Goal: Transaction & Acquisition: Purchase product/service

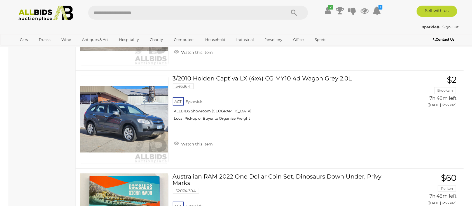
scroll to position [2950, 0]
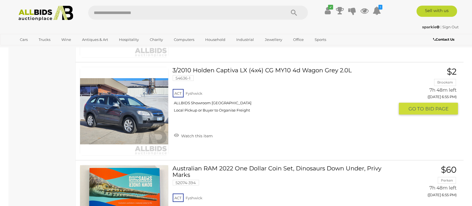
click at [137, 118] on img at bounding box center [124, 111] width 88 height 88
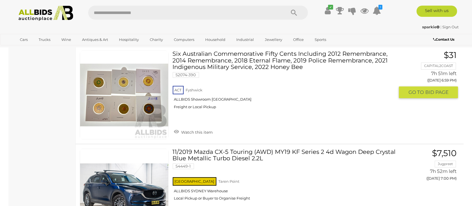
scroll to position [3399, 0]
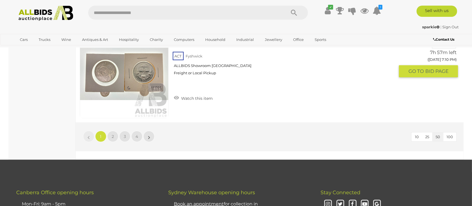
scroll to position [4855, 0]
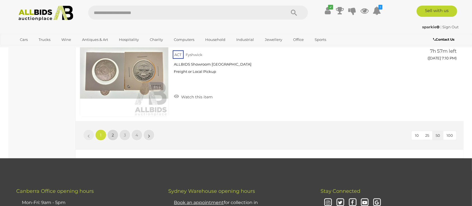
click at [113, 132] on span "2" at bounding box center [113, 134] width 2 height 5
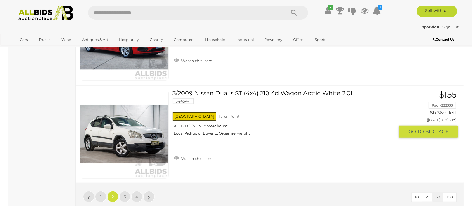
scroll to position [4800, 0]
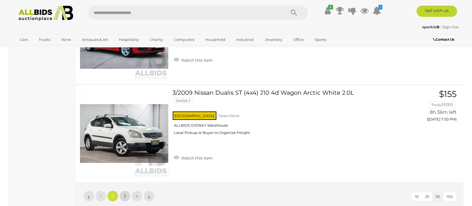
click at [125, 194] on span "3" at bounding box center [125, 196] width 2 height 5
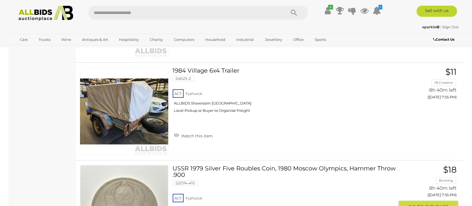
scroll to position [692, 0]
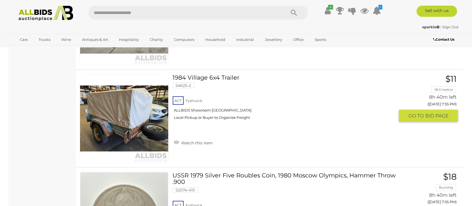
click at [130, 134] on img at bounding box center [124, 119] width 88 height 88
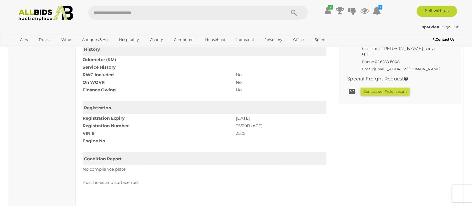
scroll to position [448, 0]
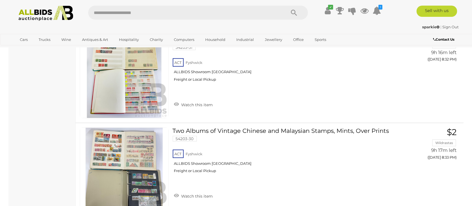
scroll to position [4800, 0]
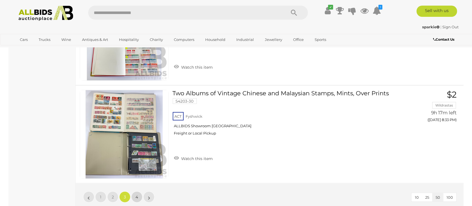
click at [137, 194] on span "4" at bounding box center [137, 196] width 3 height 5
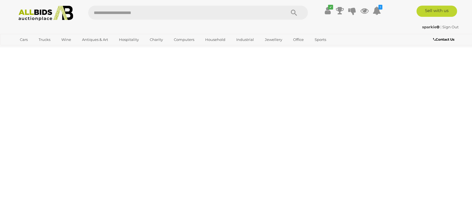
scroll to position [19, 0]
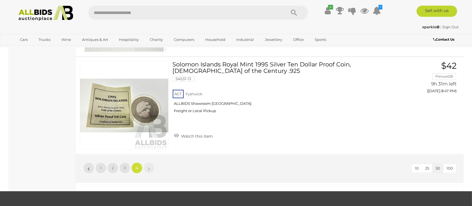
scroll to position [1401, 0]
